Goal: Task Accomplishment & Management: Manage account settings

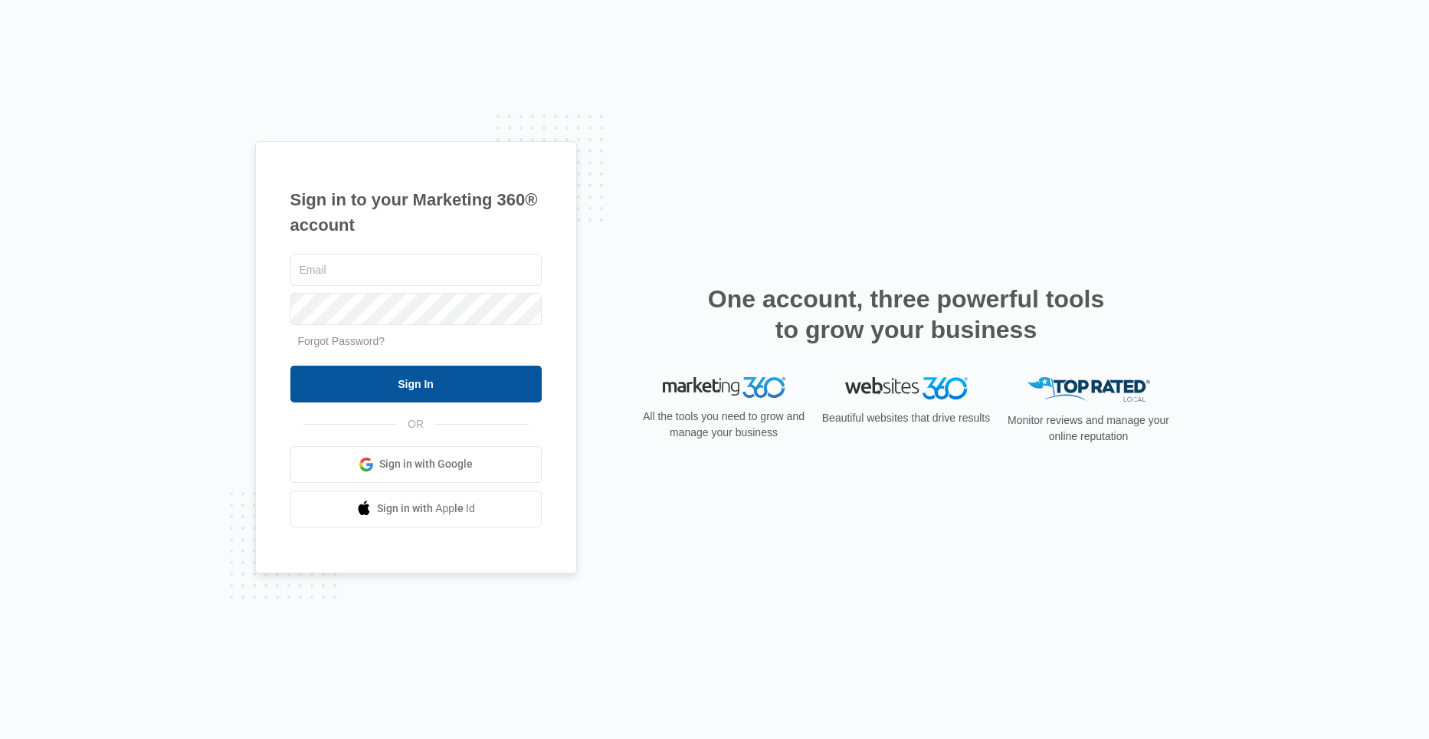
type input "karaphangaming@gmail.com"
click at [418, 386] on input "Sign In" at bounding box center [415, 384] width 251 height 37
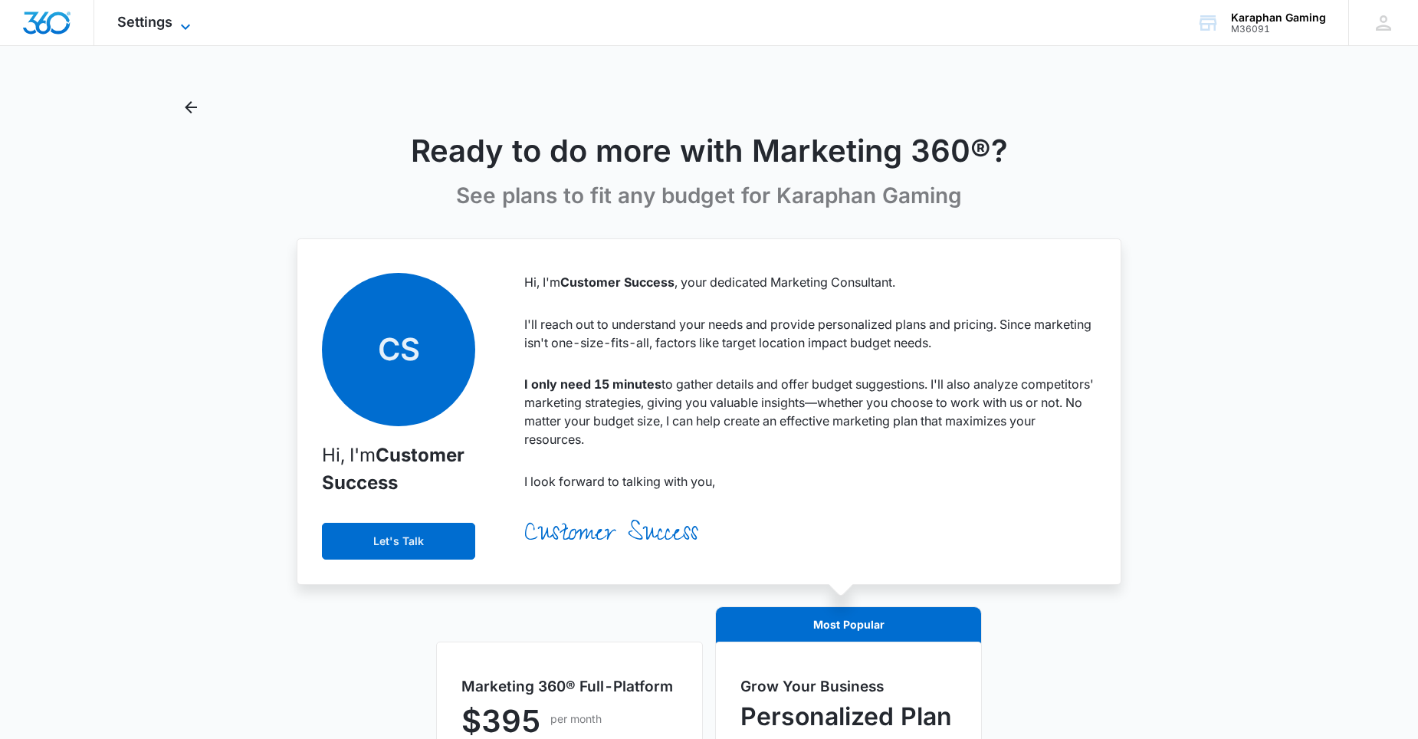
click at [183, 26] on icon at bounding box center [185, 26] width 9 height 5
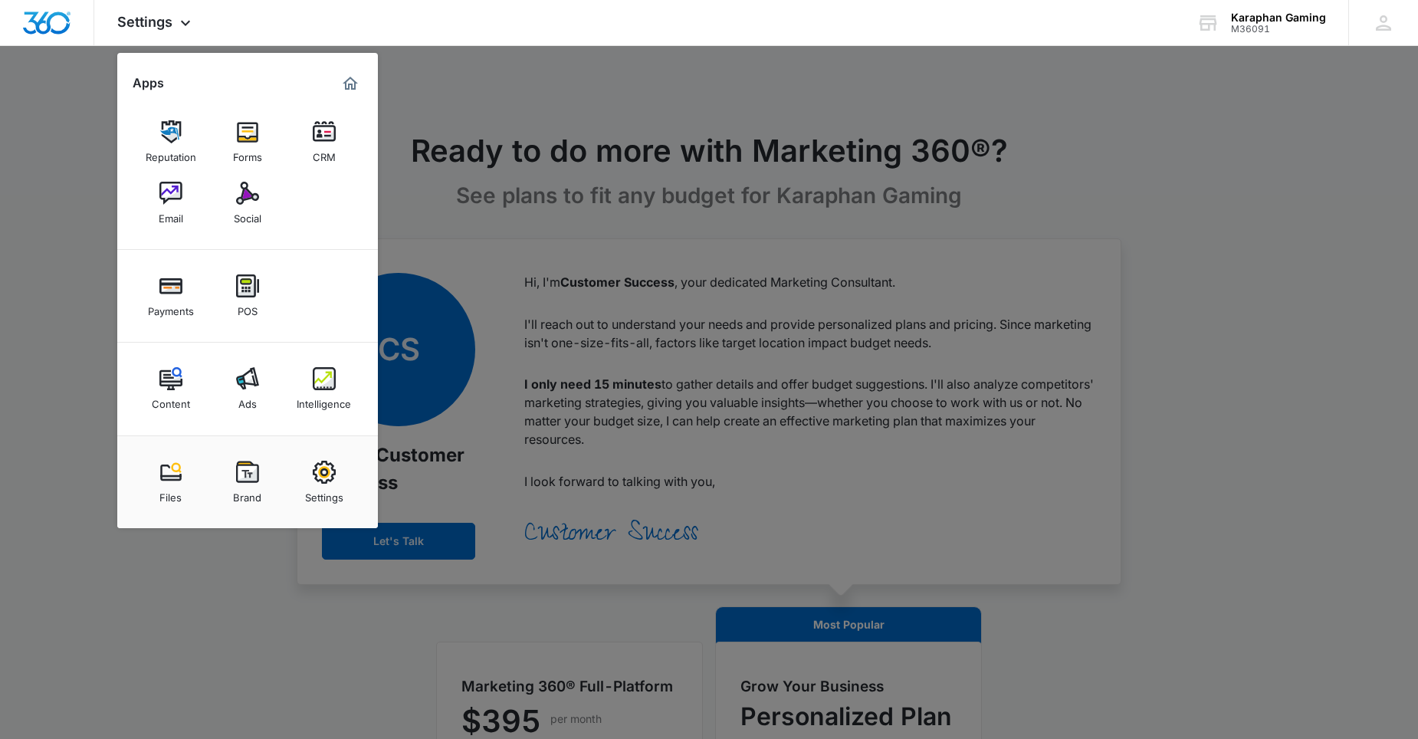
click at [1289, 262] on div at bounding box center [709, 369] width 1418 height 739
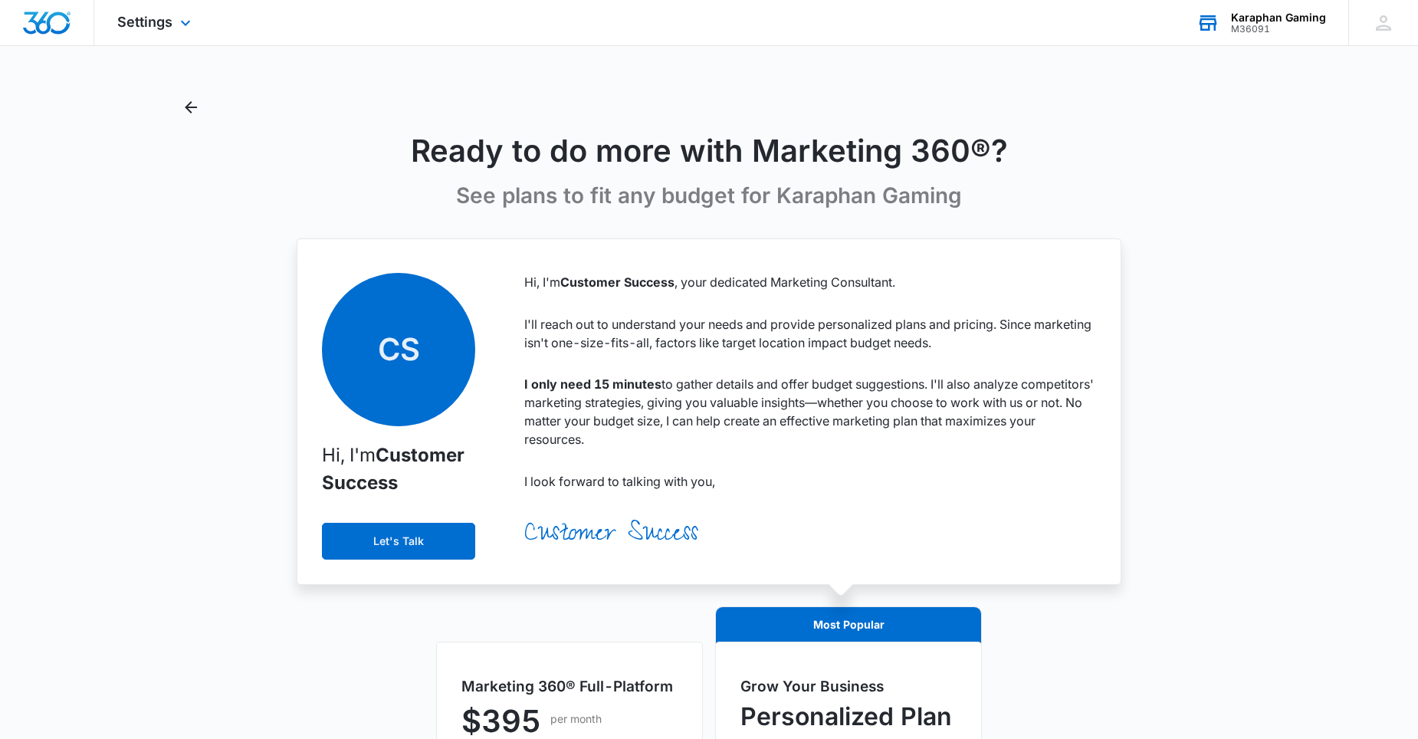
click at [1274, 21] on div "Karaphan Gaming" at bounding box center [1278, 17] width 95 height 12
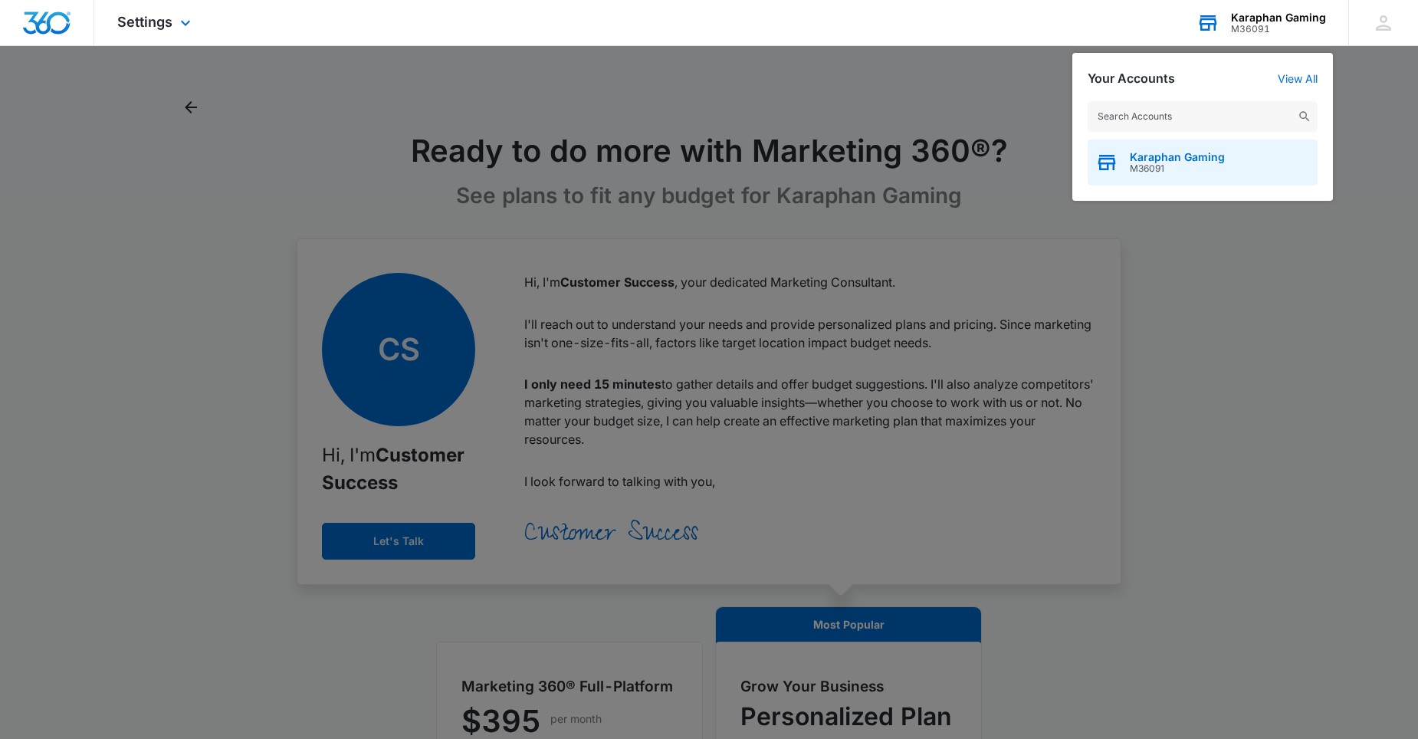
click at [1204, 157] on span "Karaphan Gaming" at bounding box center [1177, 157] width 95 height 12
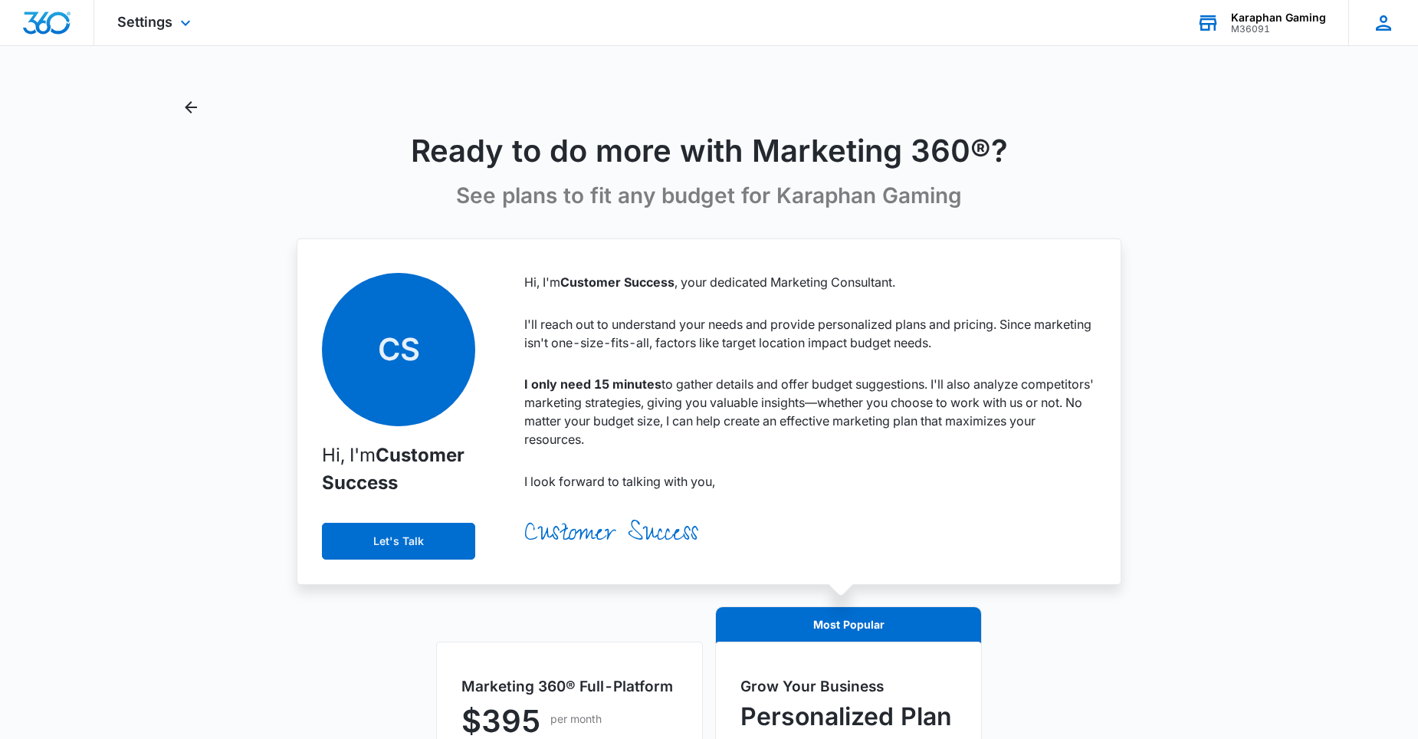
click at [1387, 25] on icon at bounding box center [1383, 22] width 15 height 15
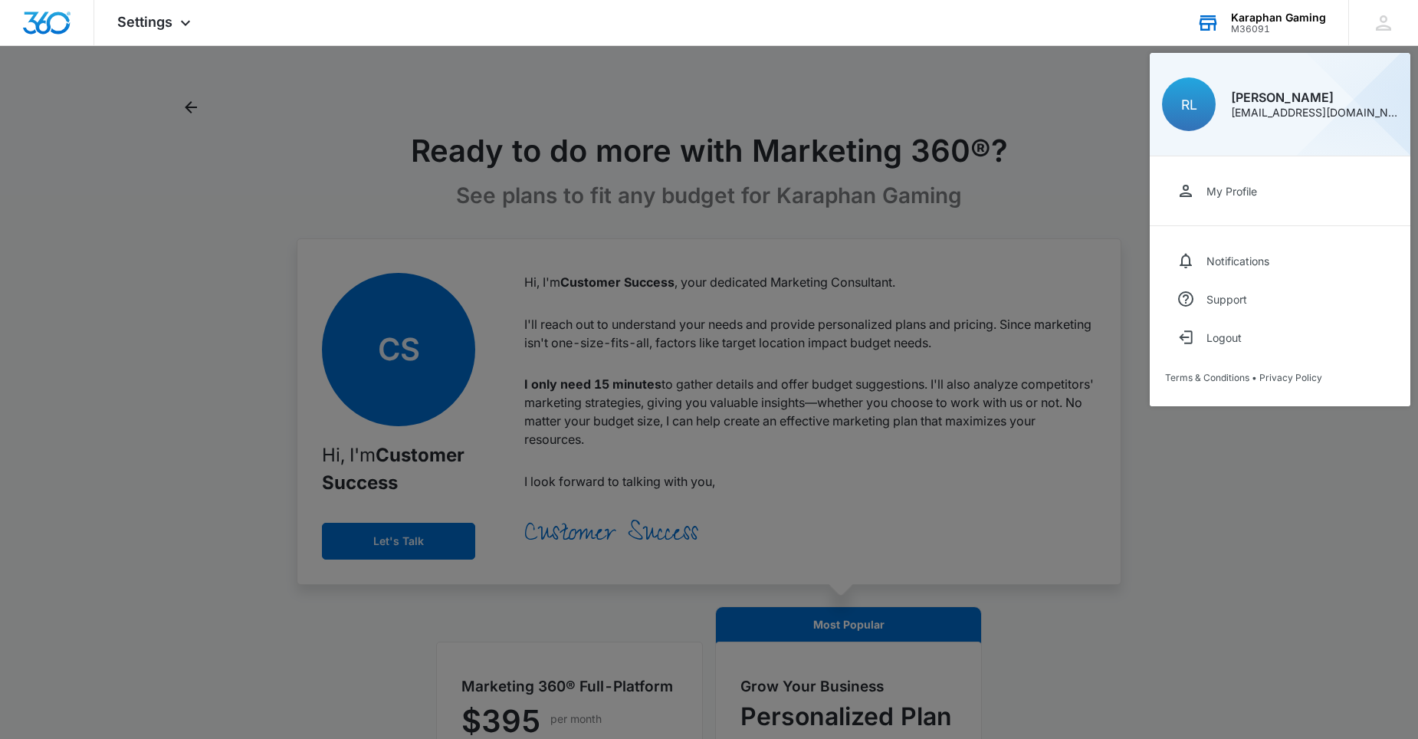
click at [1237, 197] on div "My Profile" at bounding box center [1231, 191] width 51 height 13
